Goal: Task Accomplishment & Management: Manage account settings

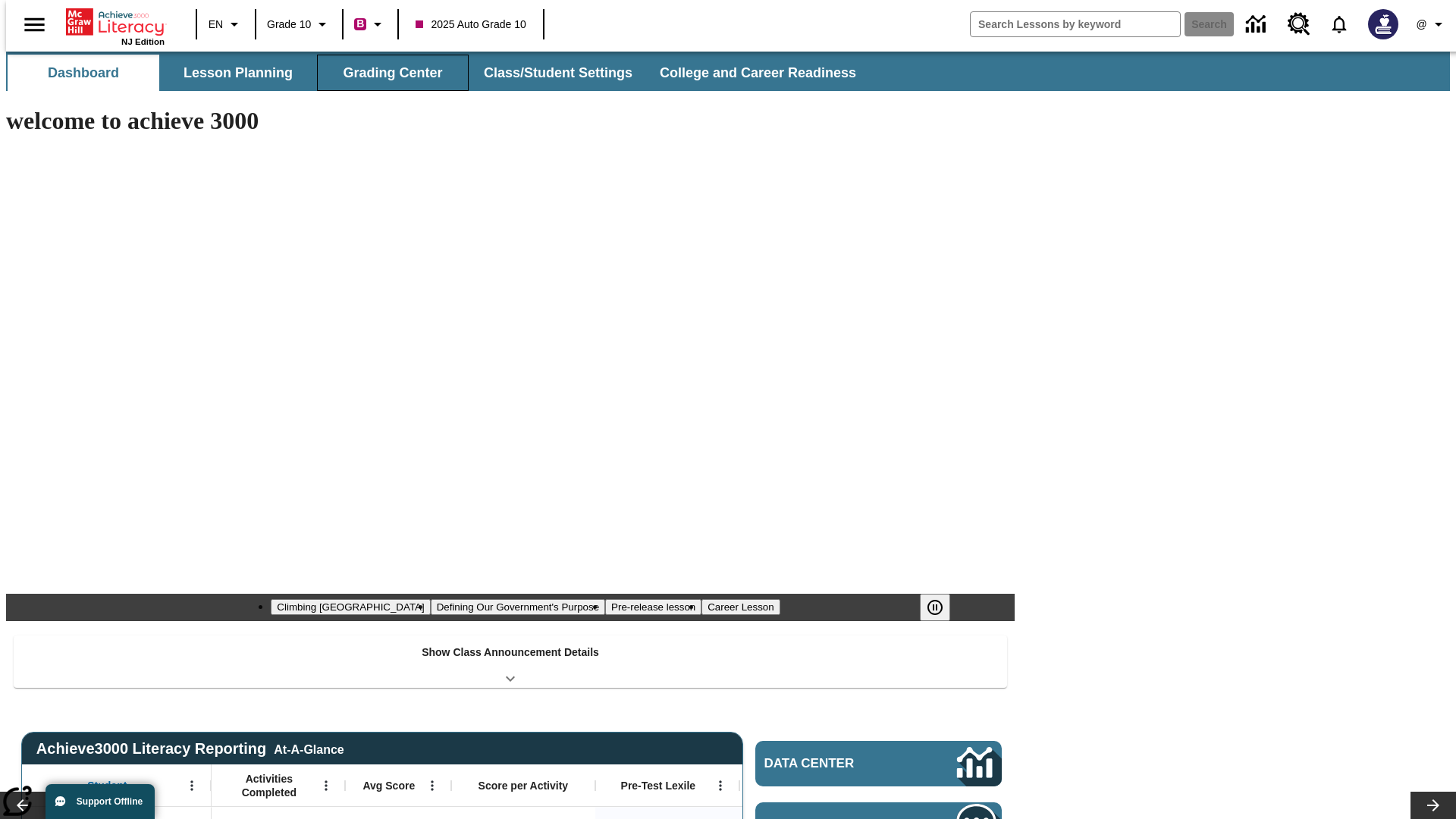
click at [387, 73] on button "Grading Center" at bounding box center [393, 72] width 152 height 36
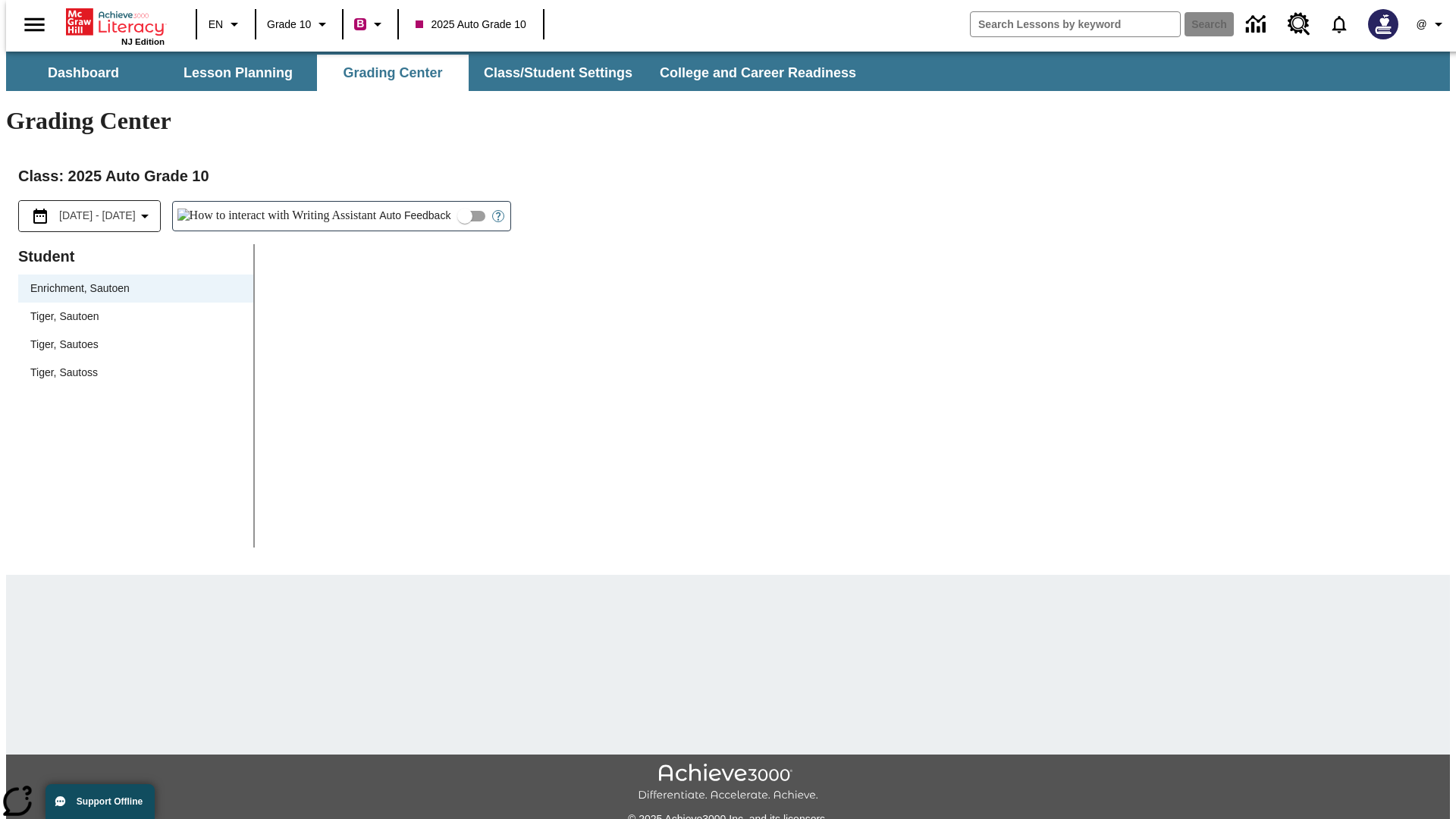
click at [131, 309] on span "Tiger, Sautoen" at bounding box center [136, 317] width 210 height 16
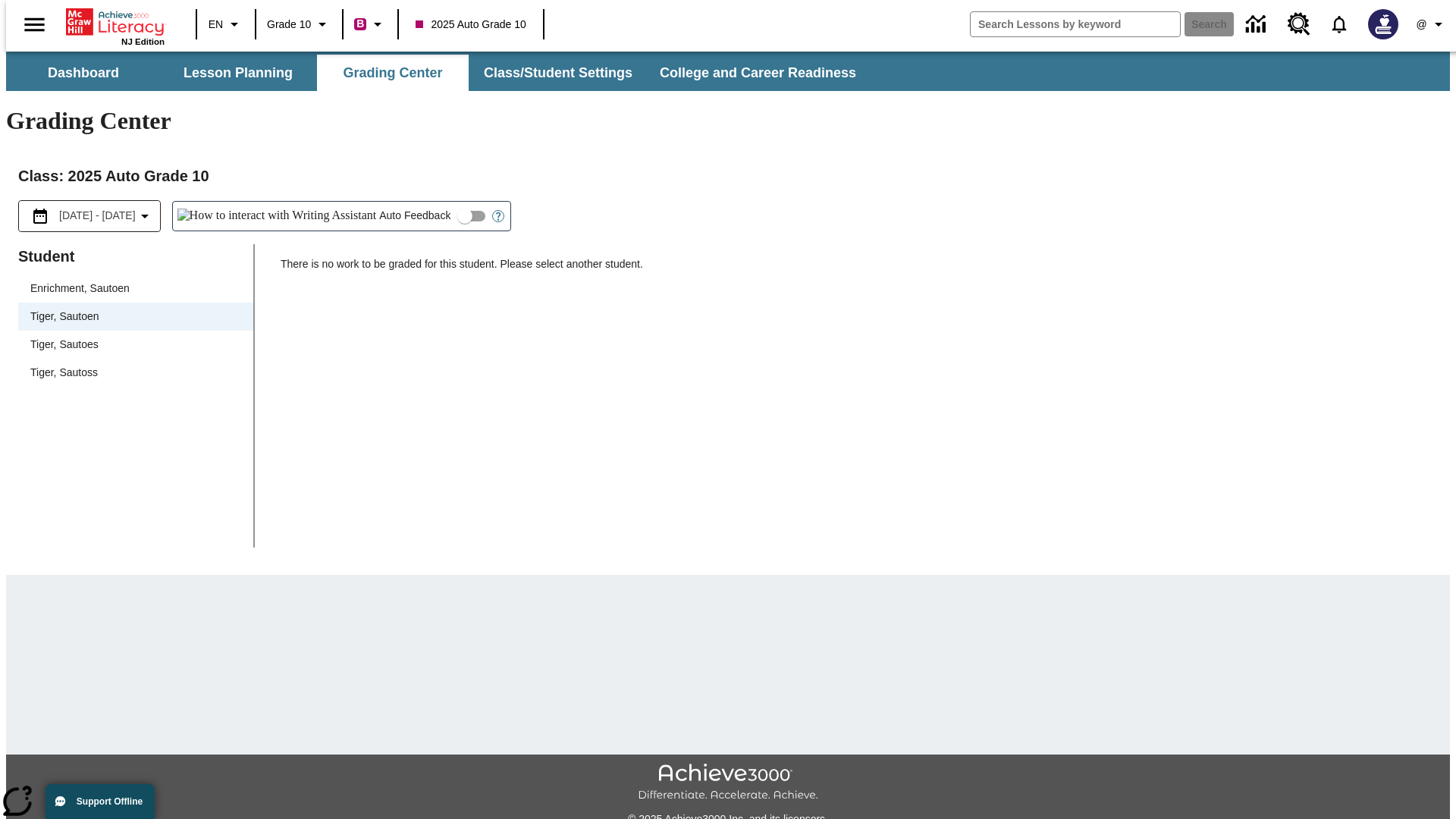
click at [422, 202] on input "Auto Feedback" at bounding box center [465, 216] width 87 height 29
checkbox input "true"
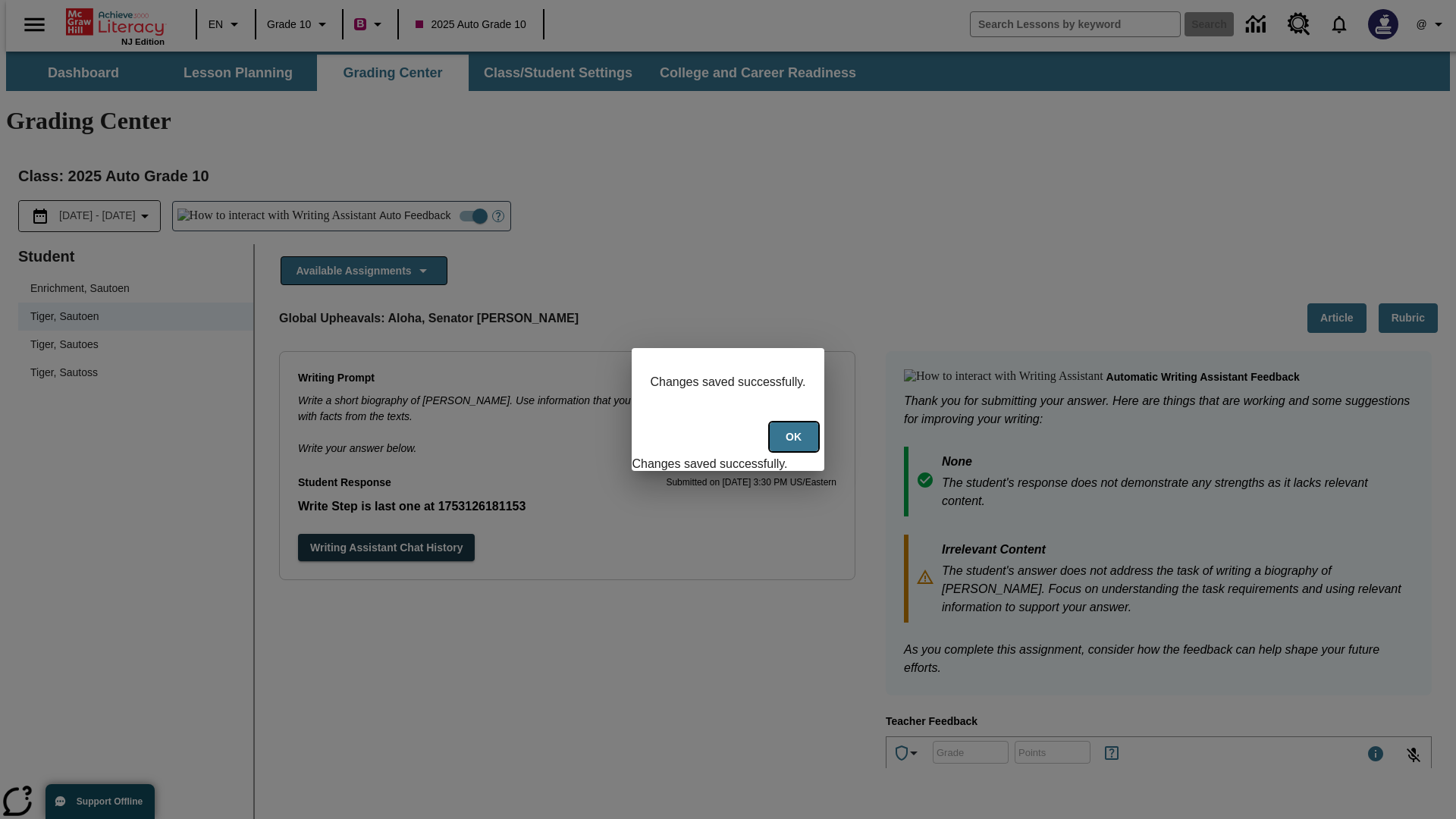
click at [795, 446] on button "Ok" at bounding box center [793, 437] width 48 height 30
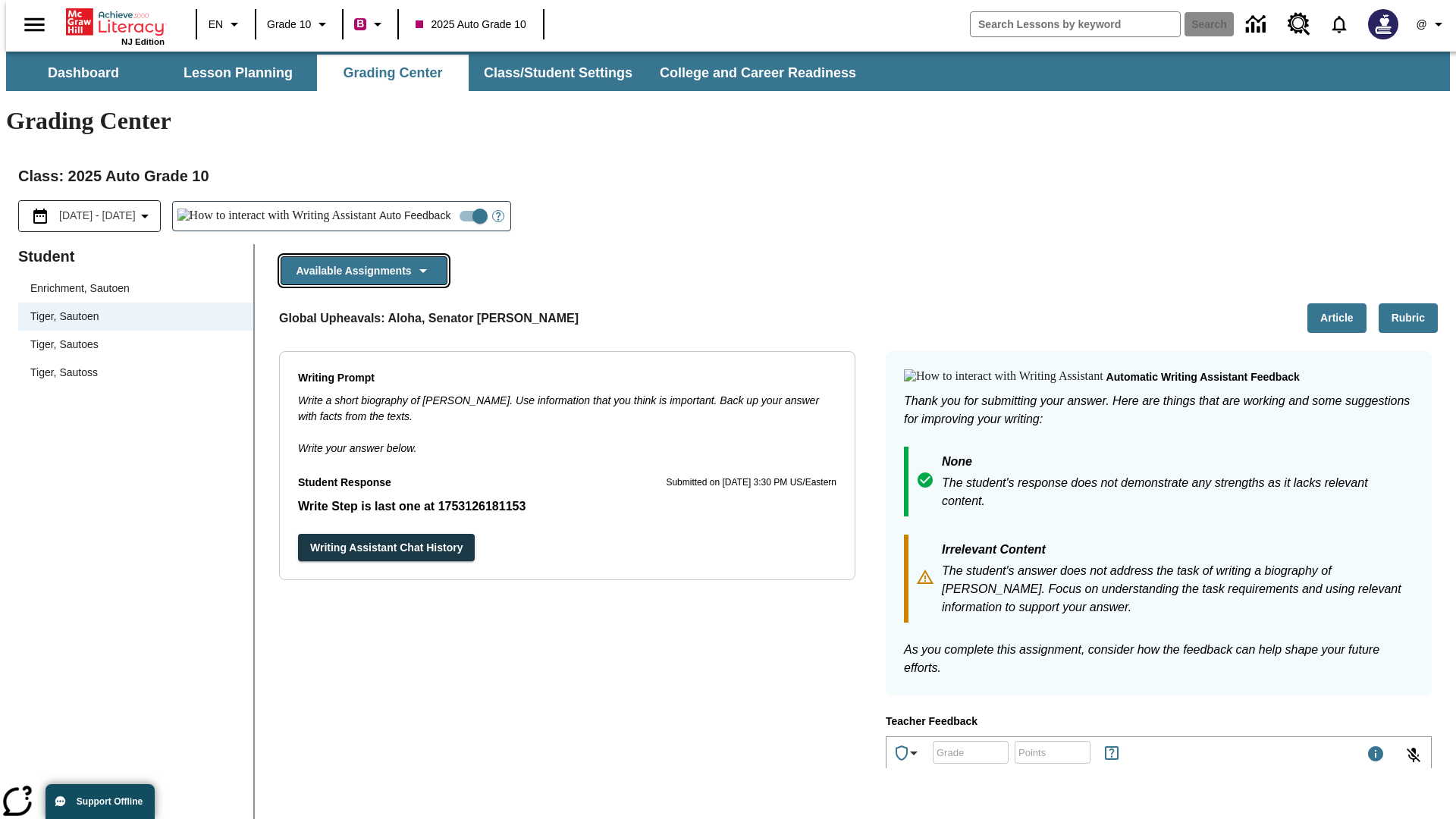
click at [360, 256] on button "Available Assignments" at bounding box center [364, 271] width 167 height 30
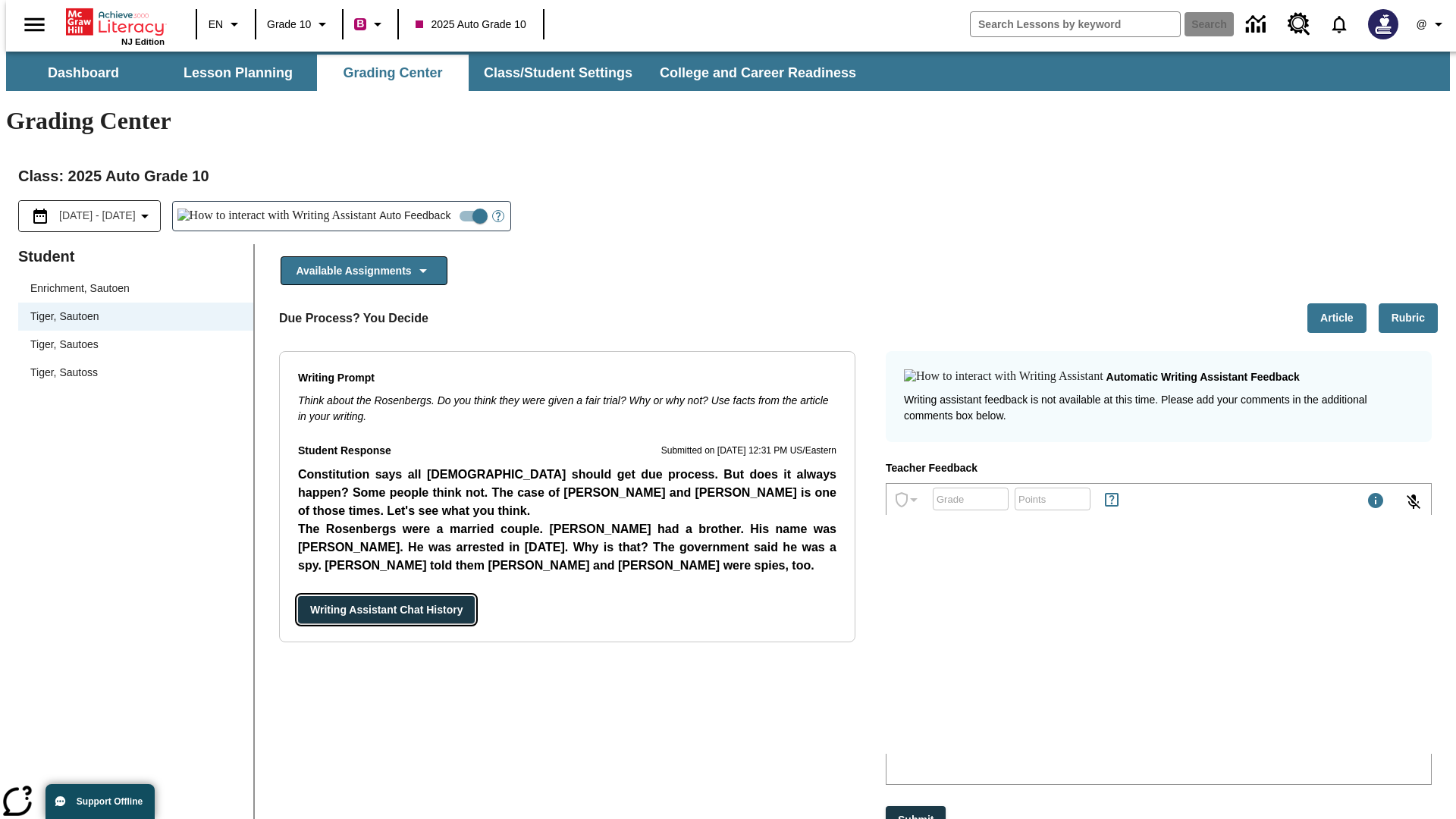
click at [298, 596] on button "Writing Assistant Chat History" at bounding box center [386, 609] width 176 height 28
